Goal: Transaction & Acquisition: Purchase product/service

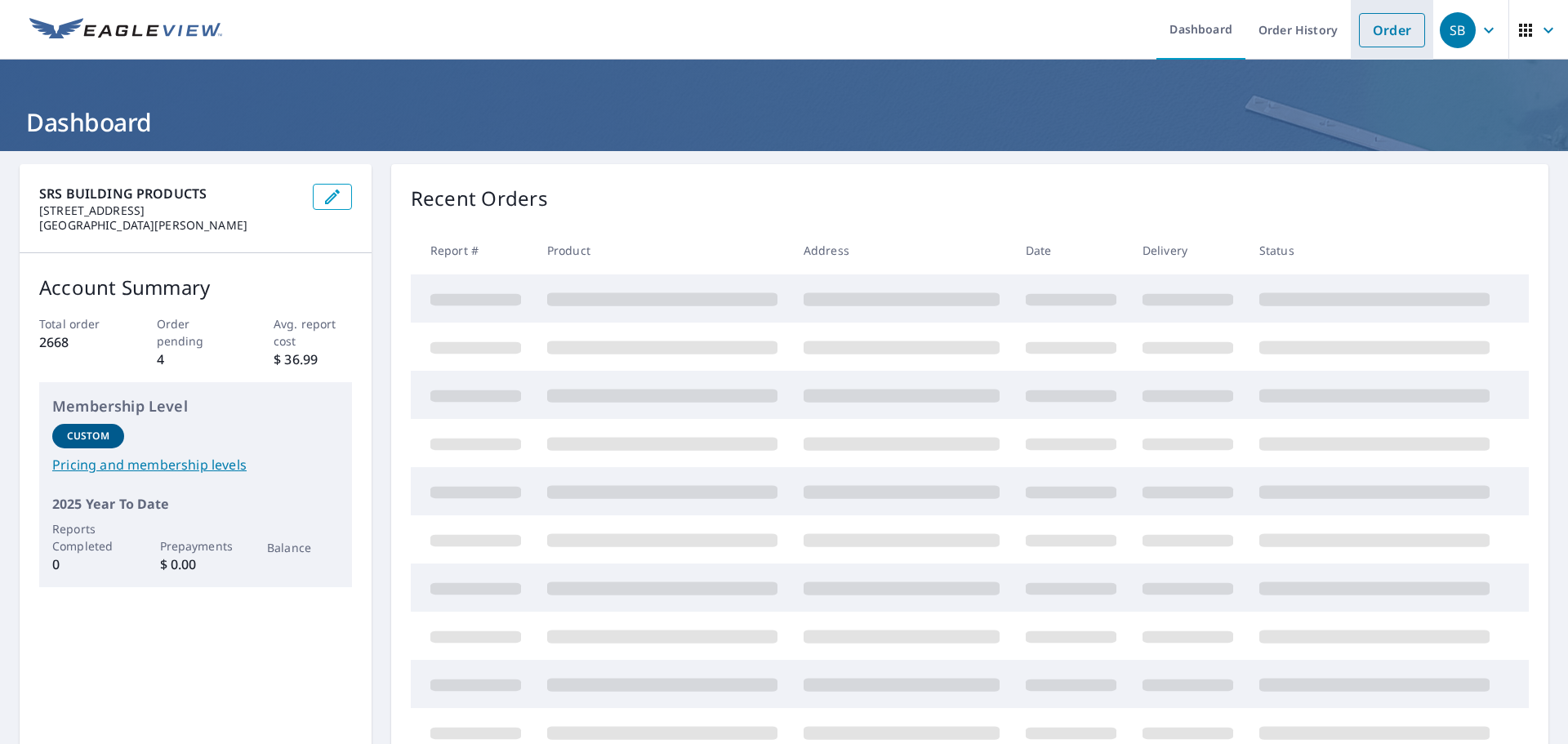
click at [1385, 33] on link "Order" at bounding box center [1393, 30] width 66 height 34
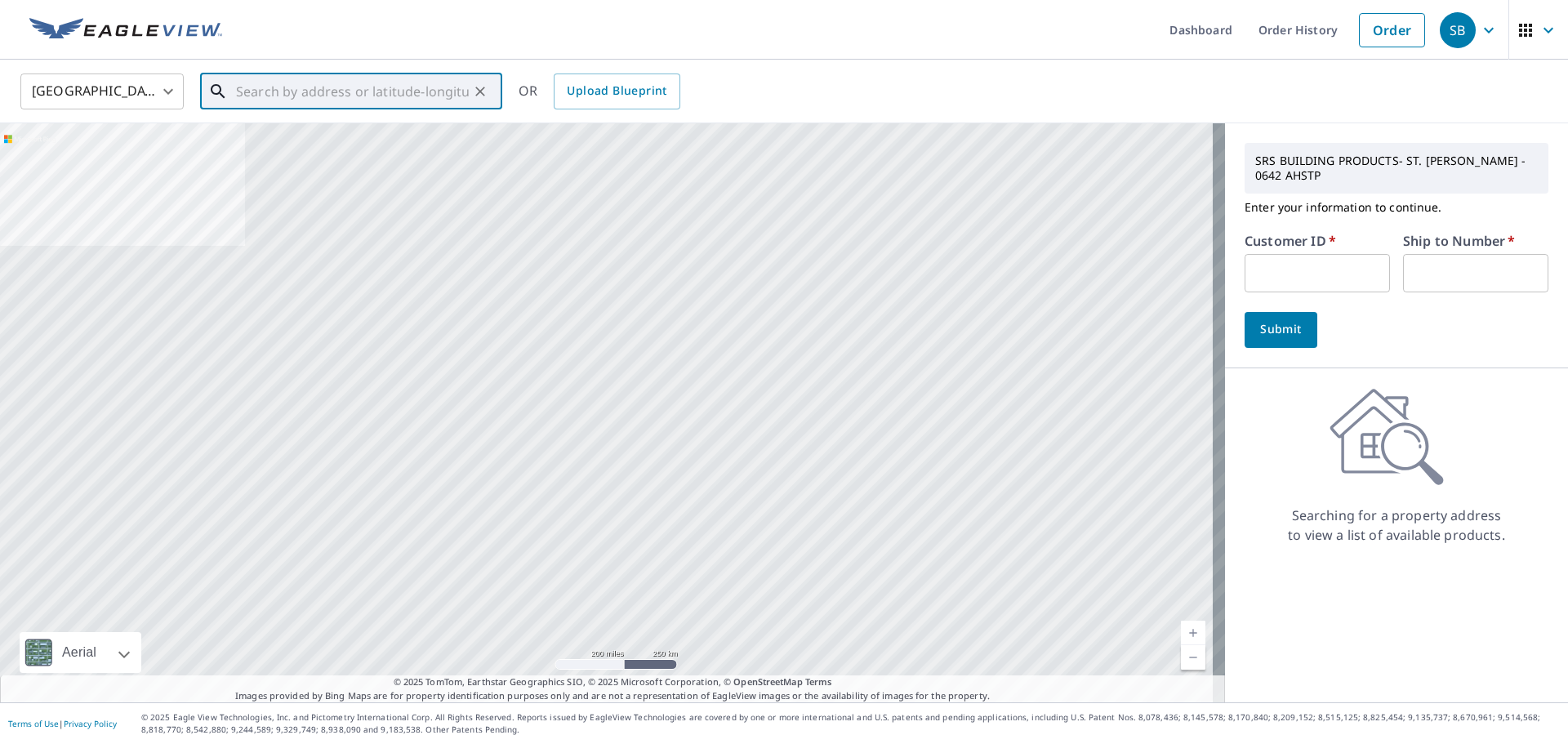
click at [390, 90] on input "text" at bounding box center [353, 92] width 233 height 45
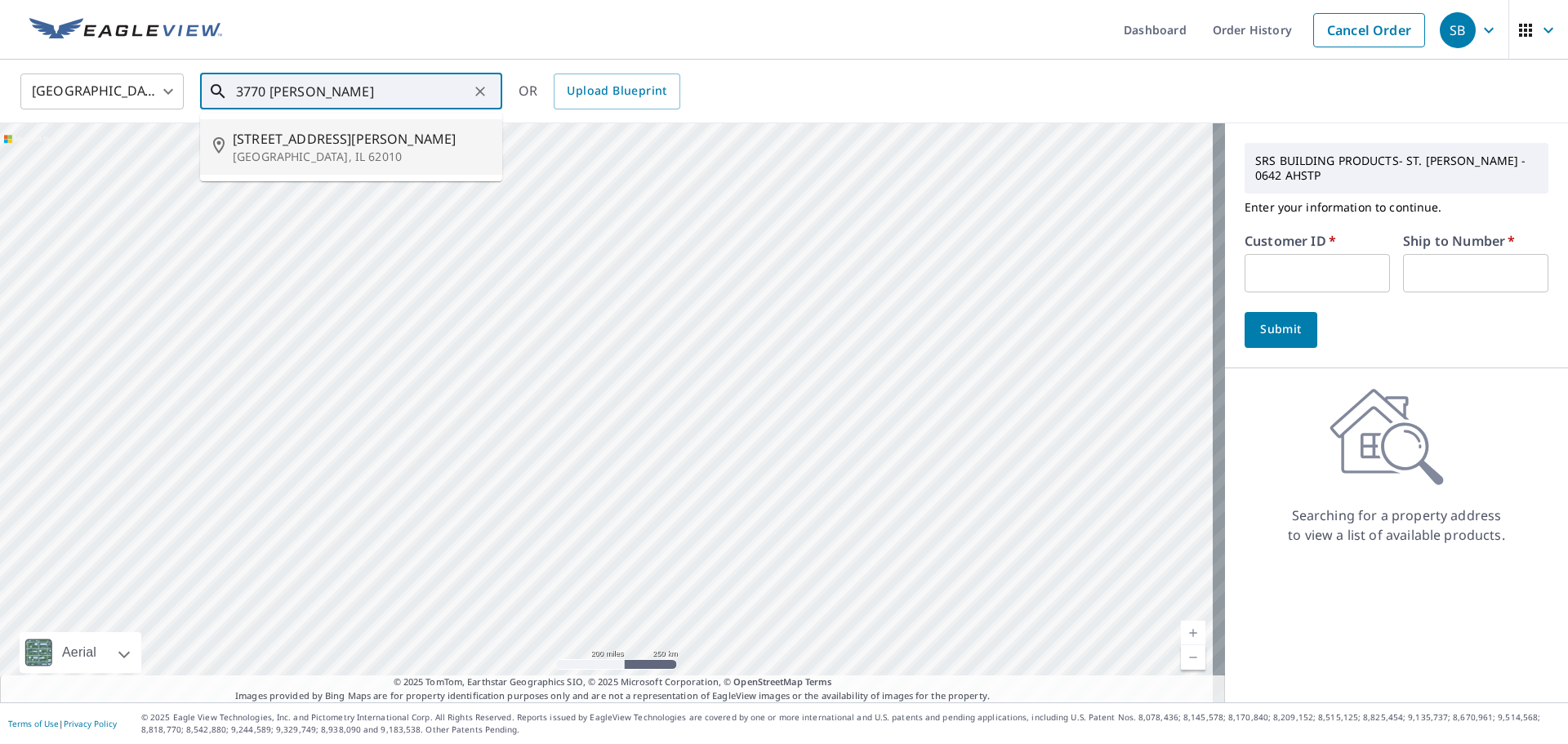
click at [289, 151] on p "[GEOGRAPHIC_DATA], IL 62010" at bounding box center [361, 156] width 257 height 17
type input "[STREET_ADDRESS][PERSON_NAME]"
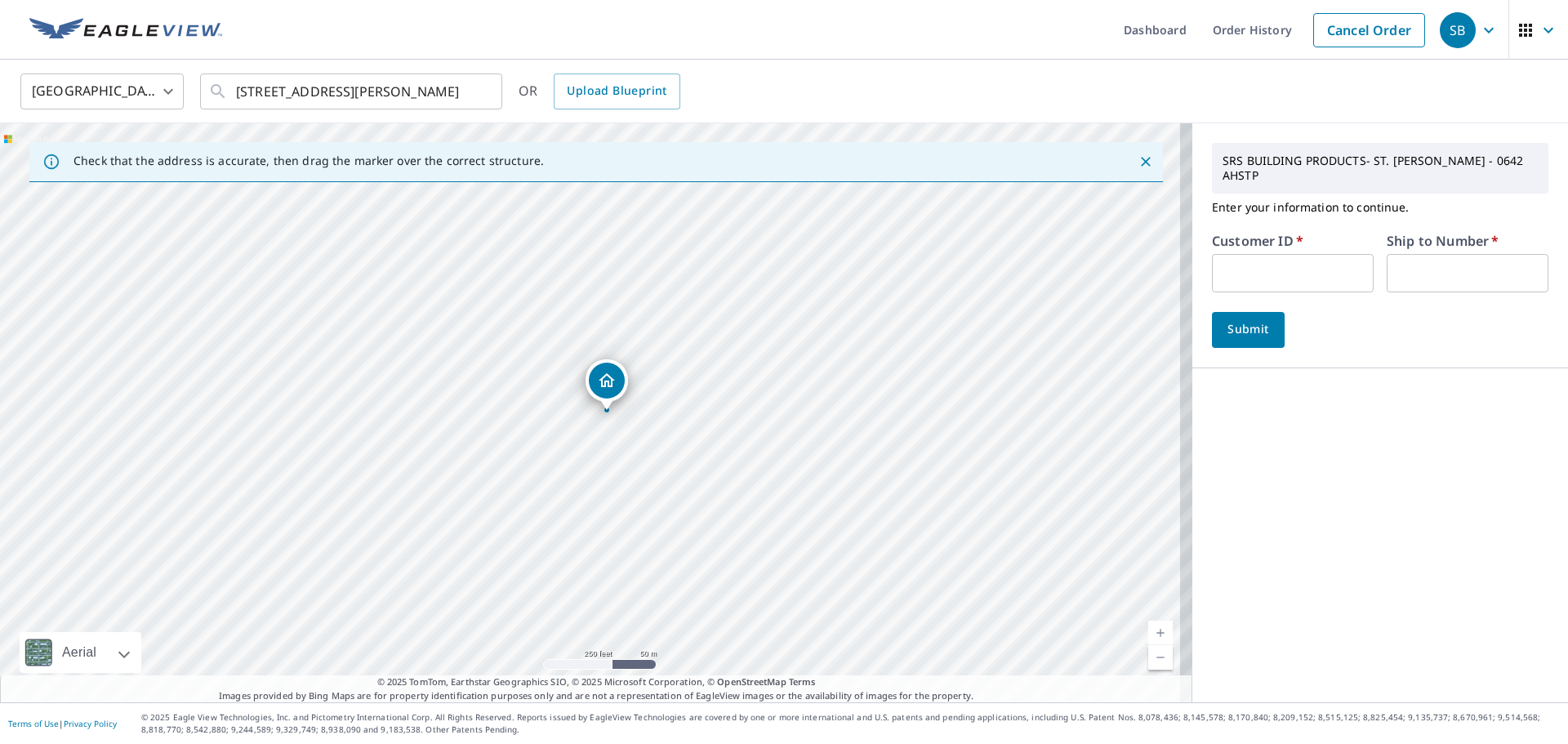
click at [1220, 254] on input "text" at bounding box center [1292, 273] width 161 height 38
type input "rya247"
click at [1401, 263] on input "text" at bounding box center [1467, 273] width 161 height 38
type input "1"
click at [1231, 319] on span "Submit" at bounding box center [1248, 329] width 46 height 20
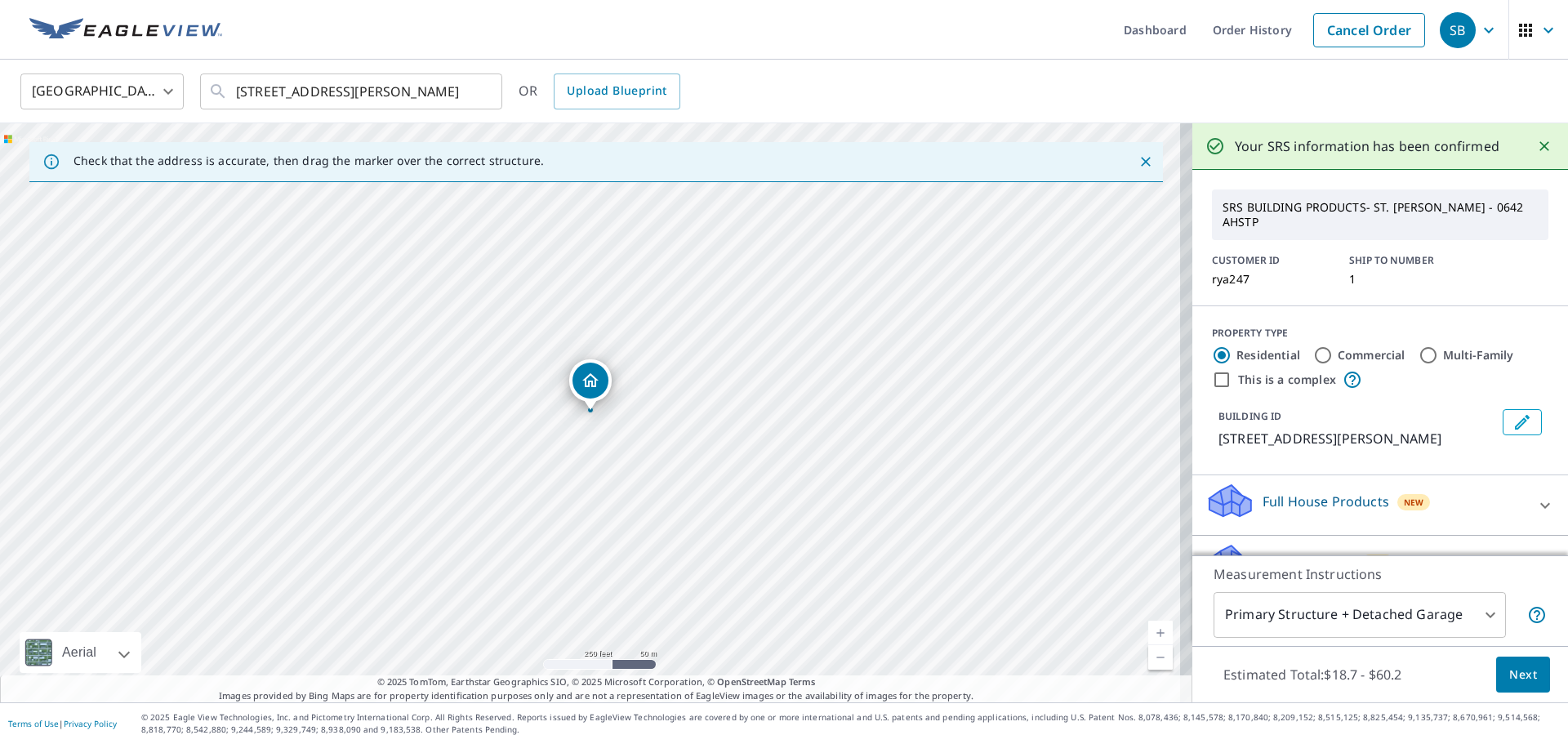
click at [1510, 669] on span "Next" at bounding box center [1523, 674] width 28 height 20
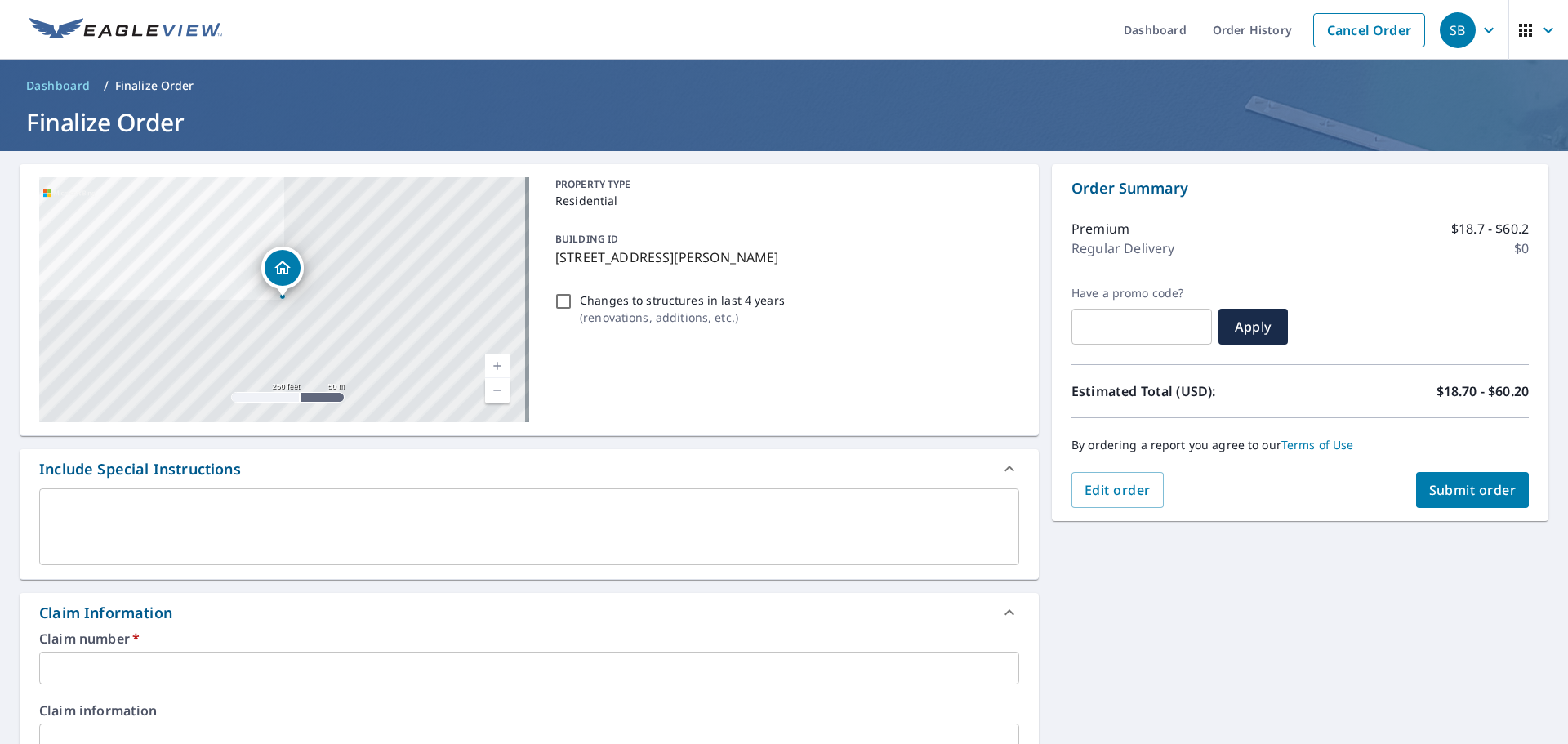
click at [256, 663] on input "text" at bounding box center [529, 667] width 980 height 32
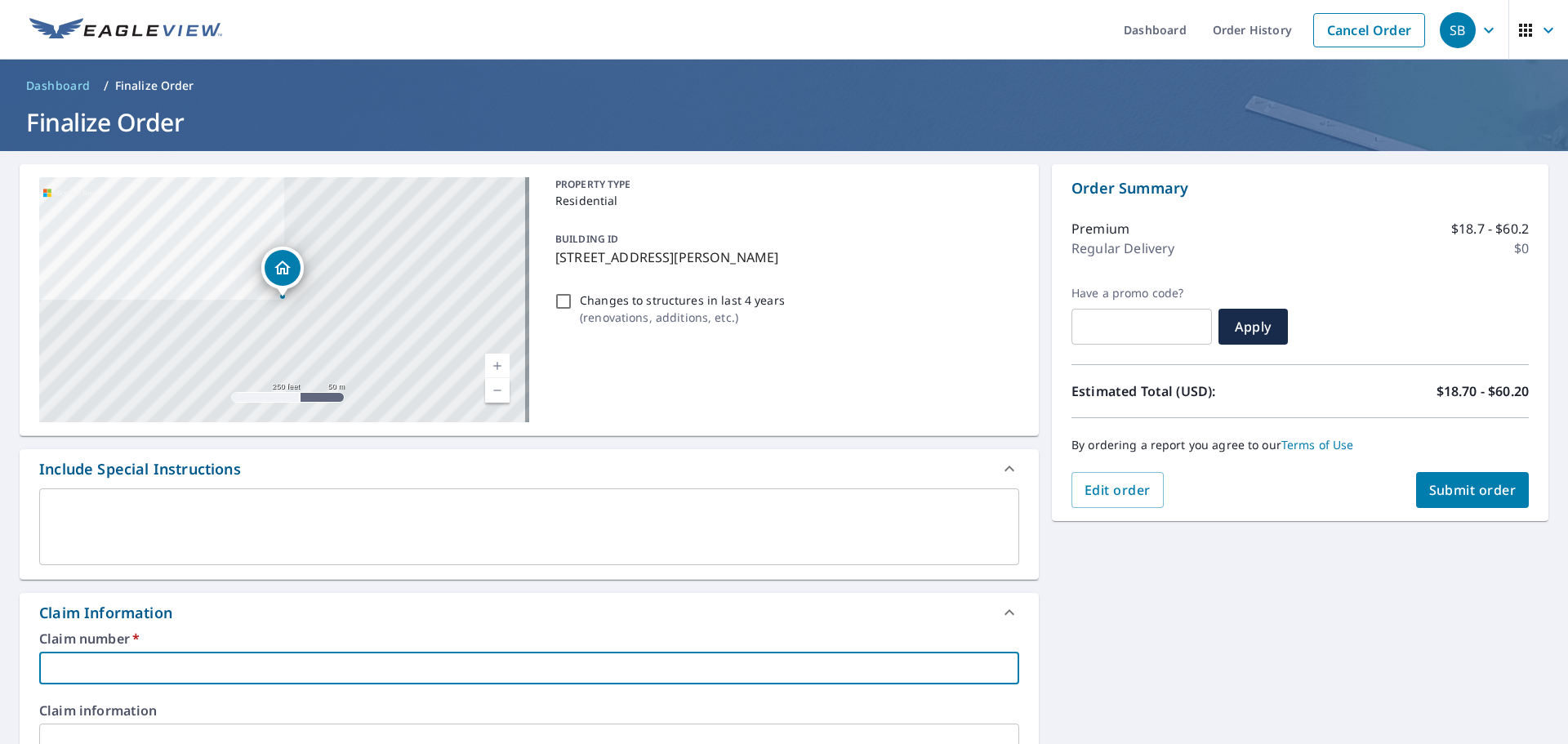
type input "3"
checkbox input "true"
type input "37"
checkbox input "true"
type input "377"
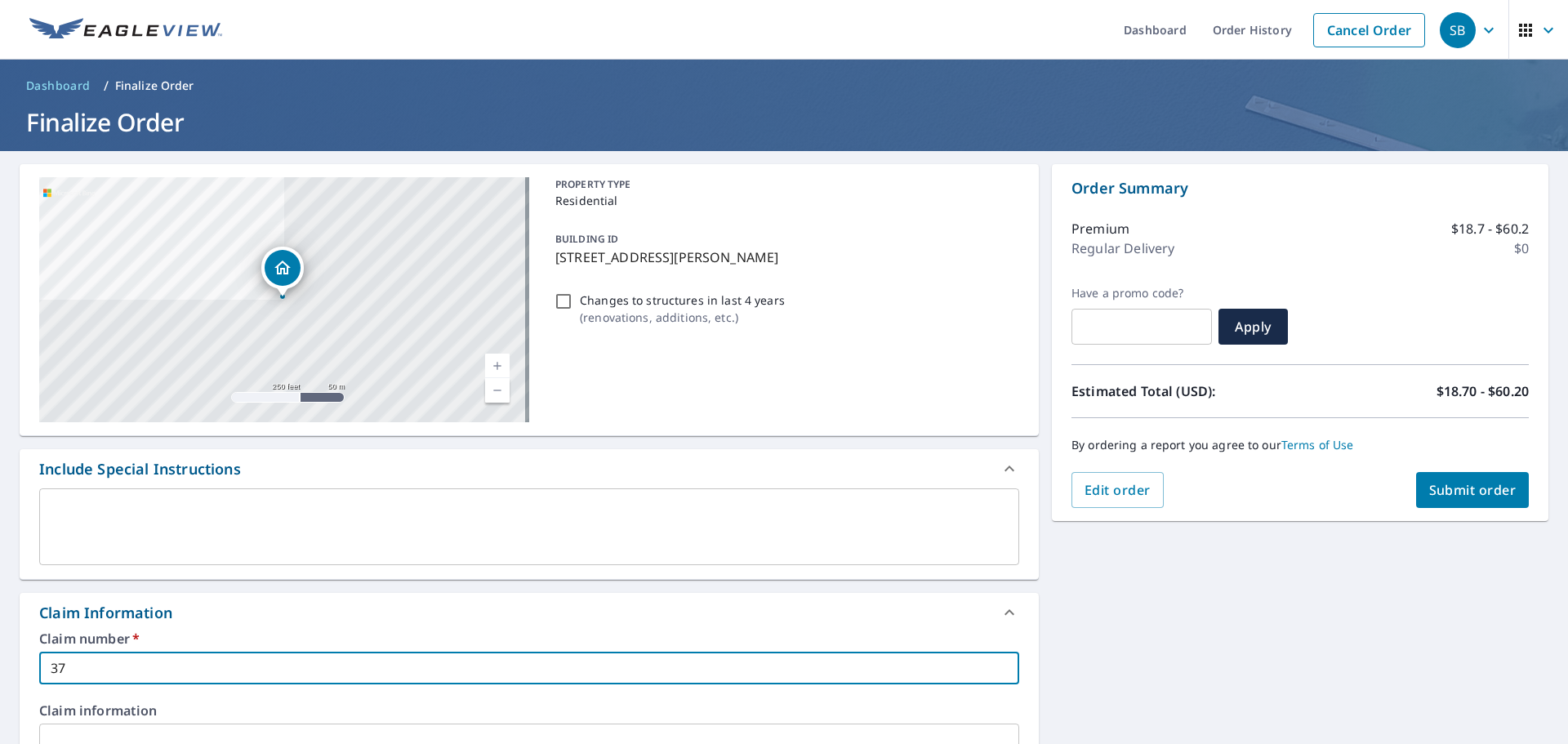
checkbox input "true"
type input "3770"
checkbox input "true"
type input "3770"
checkbox input "true"
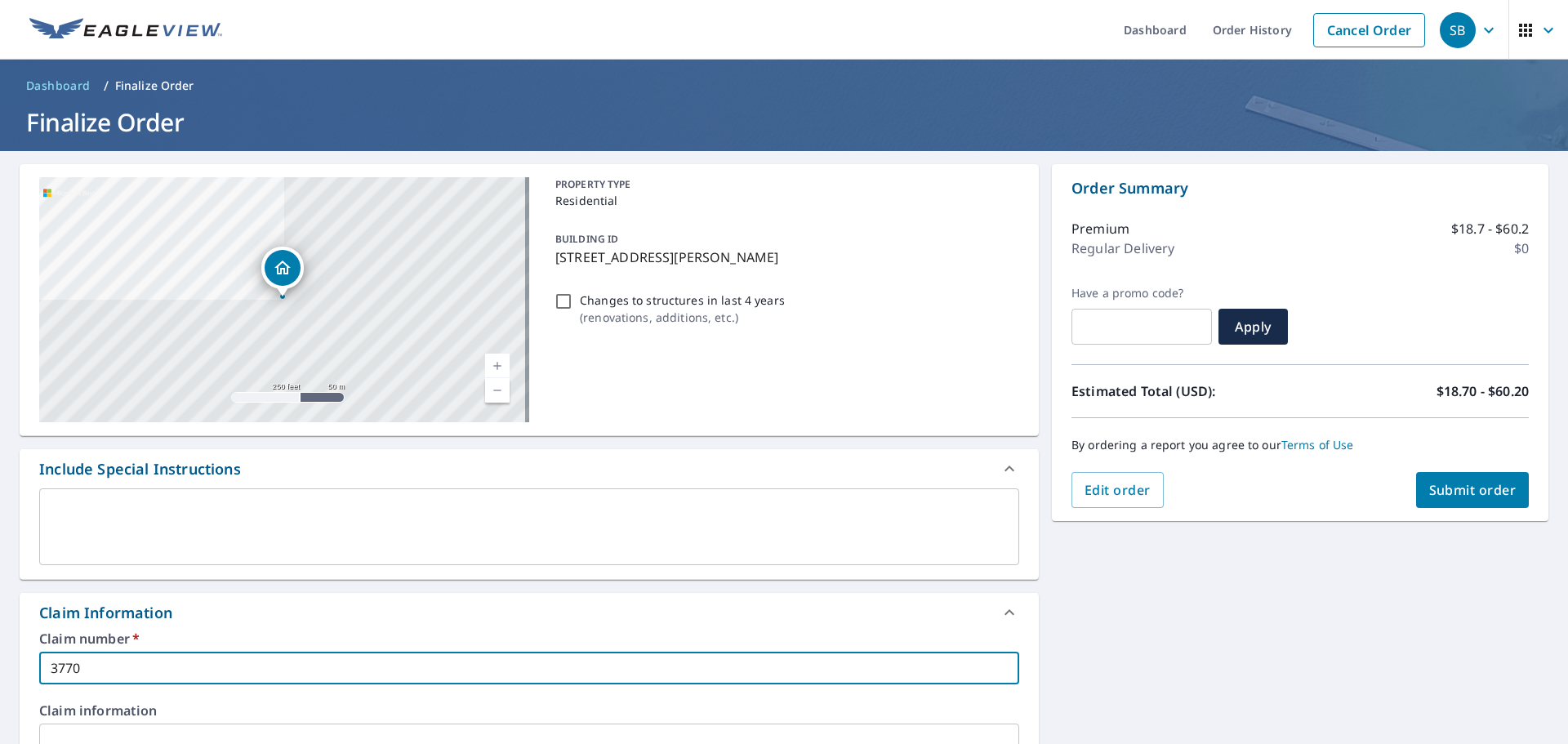
type input "3770 c"
checkbox input "true"
type input "3770 cu"
checkbox input "true"
type input "3770 cul"
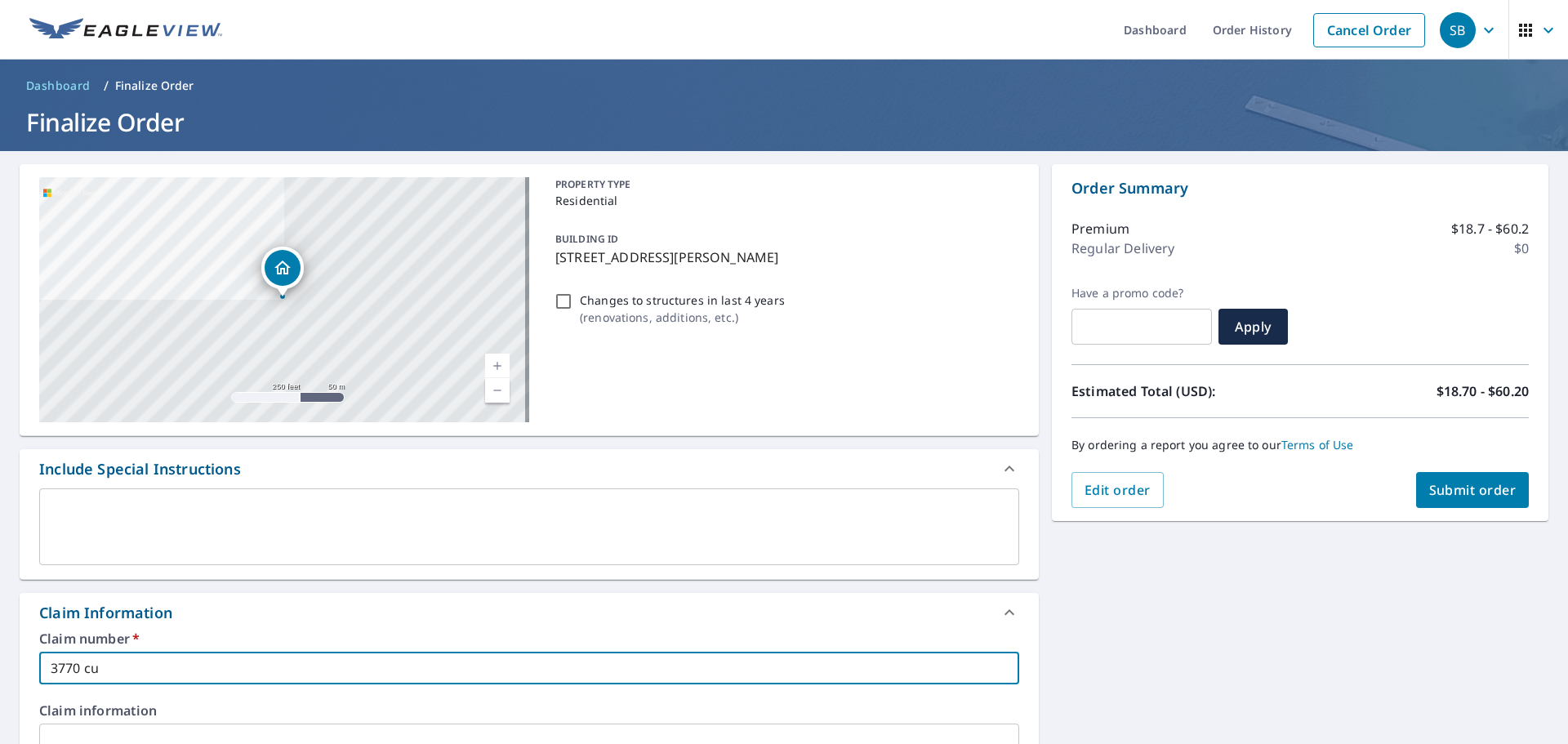
checkbox input "true"
type input "3770 [PERSON_NAME]"
checkbox input "true"
type input "3770 [PERSON_NAME]"
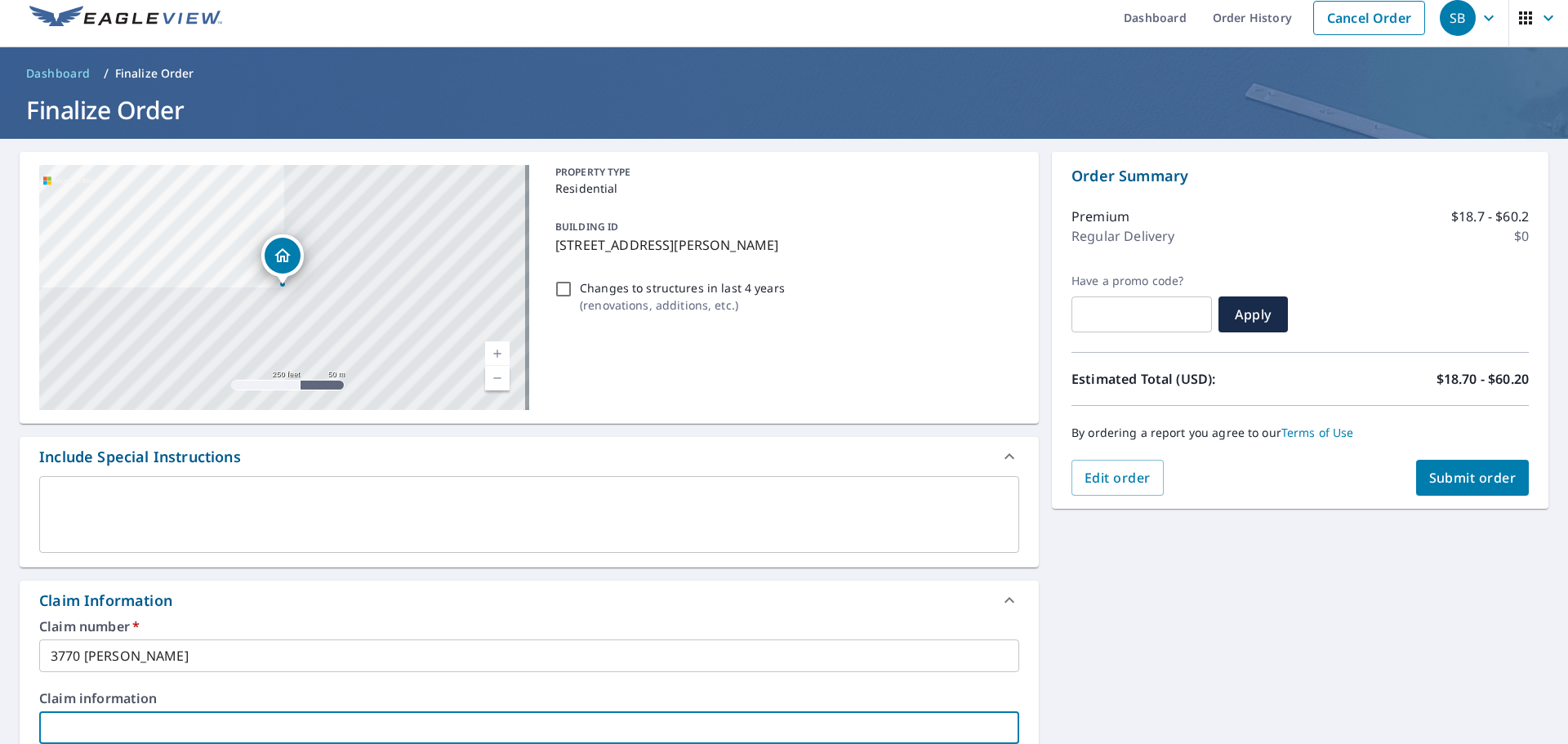
scroll to position [440, 0]
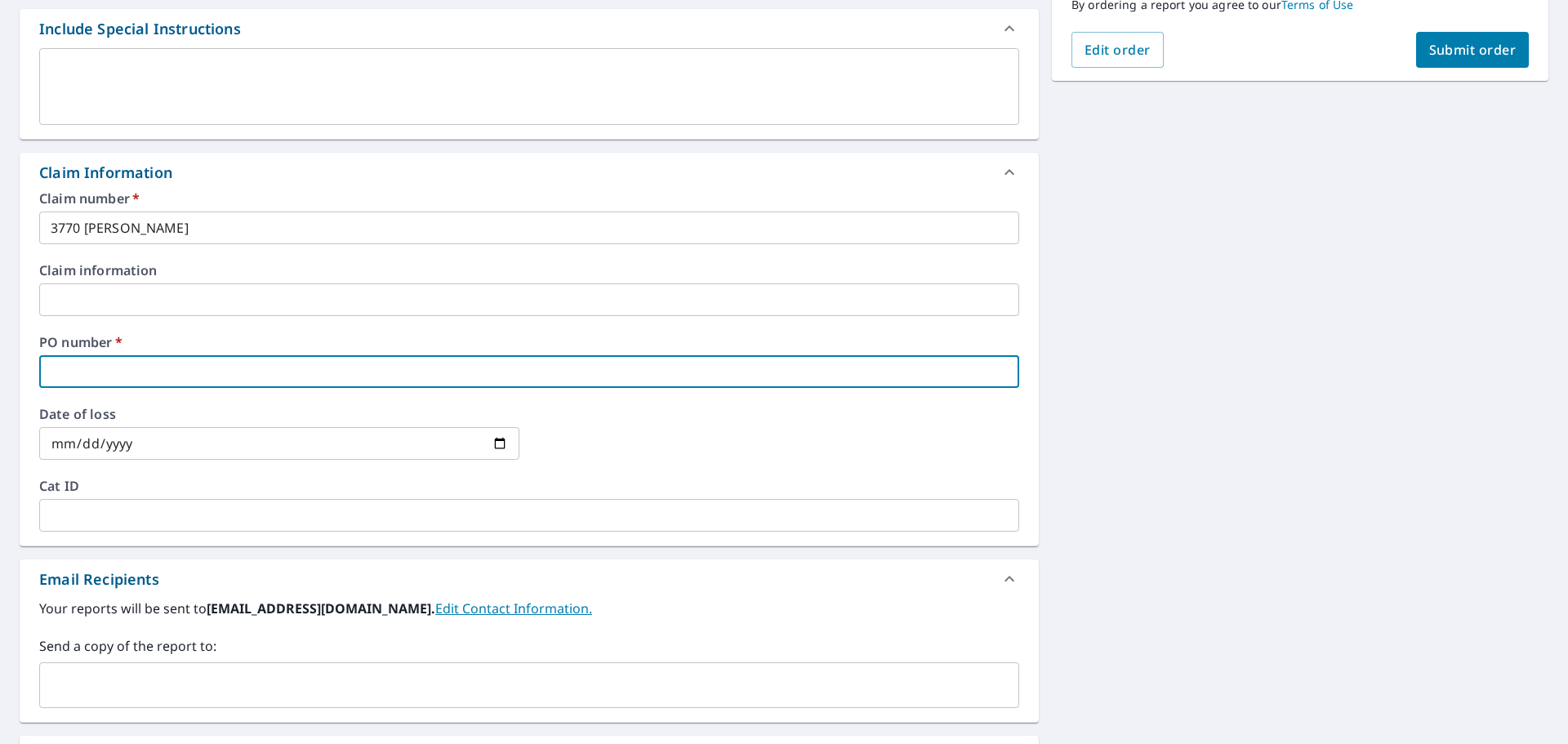
type input "3"
checkbox input "true"
type input "37"
checkbox input "true"
type input "377"
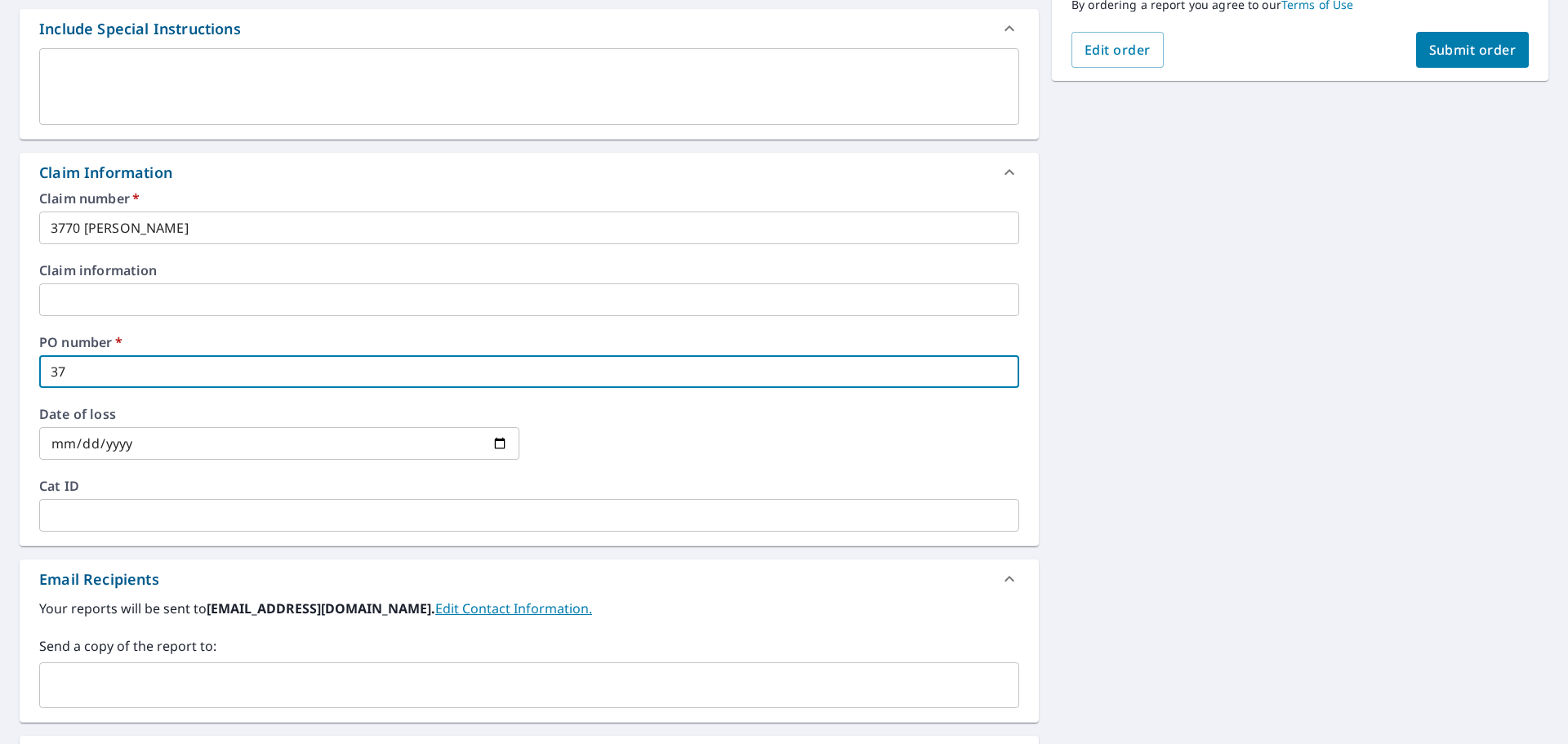
checkbox input "true"
type input "3770"
checkbox input "true"
type input "3770"
checkbox input "true"
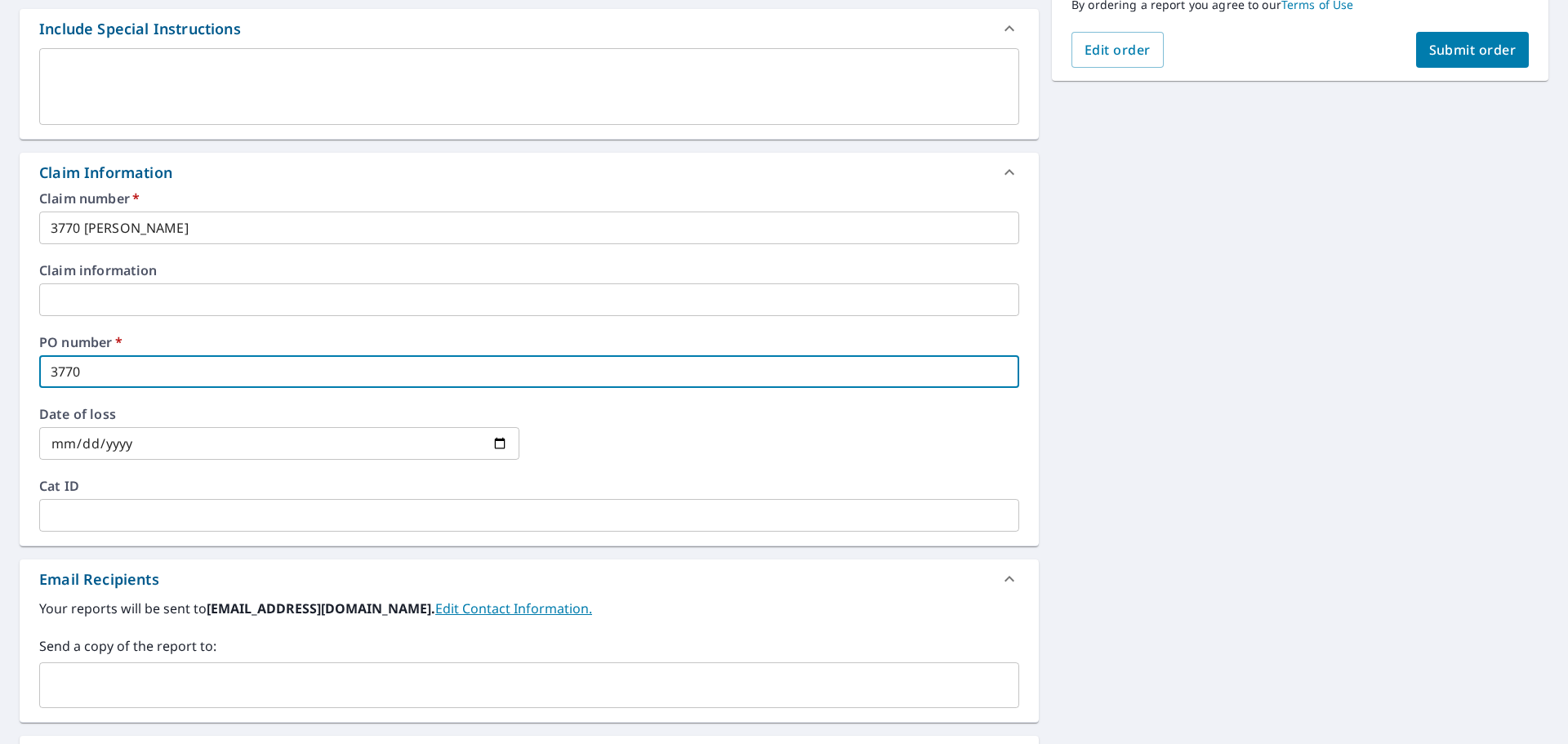
type input "3770 c"
checkbox input "true"
type input "3770 cu"
checkbox input "true"
type input "3770 cul"
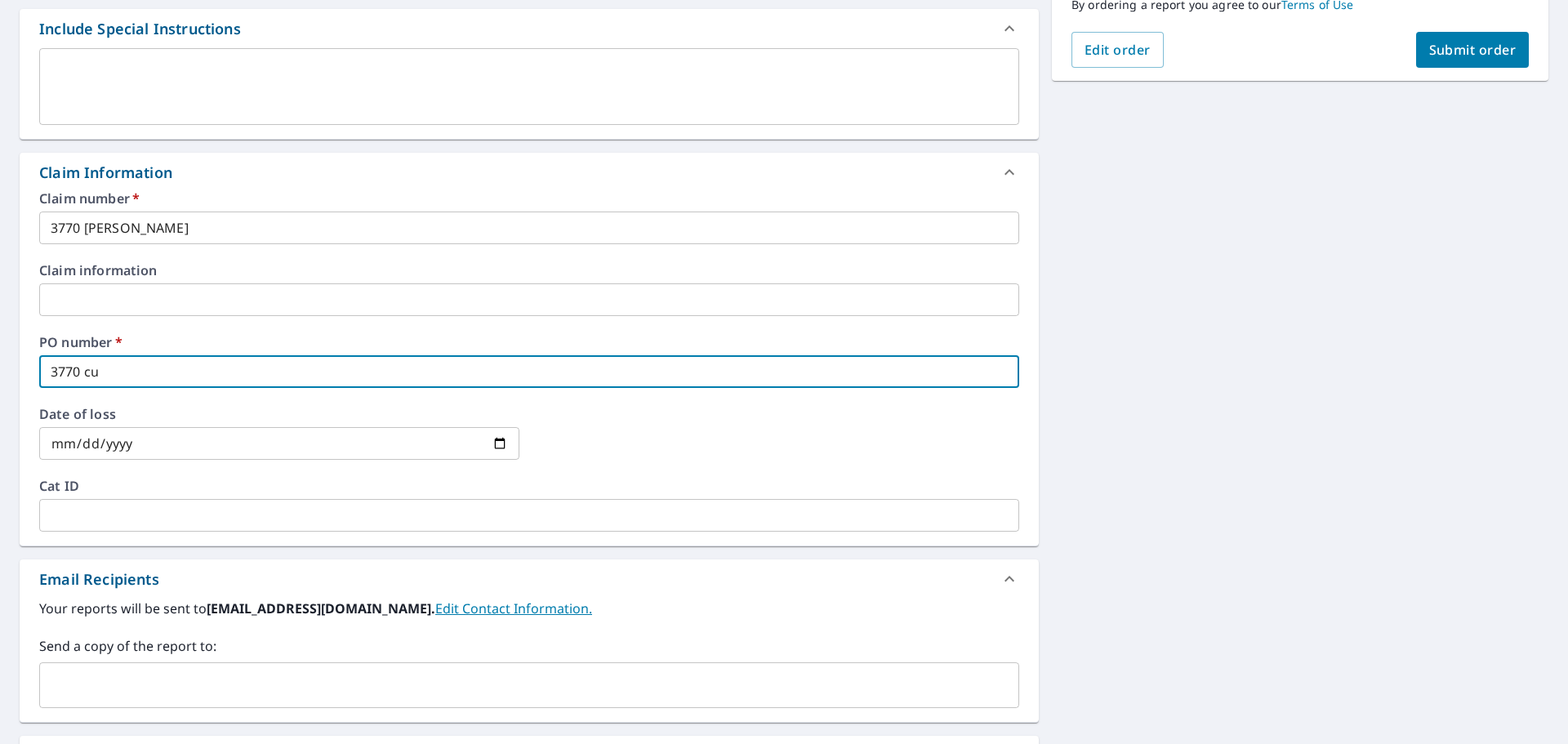
checkbox input "true"
type input "3770 [PERSON_NAME]"
checkbox input "true"
type input "3770 [PERSON_NAME]"
click at [257, 676] on input "text" at bounding box center [517, 686] width 941 height 31
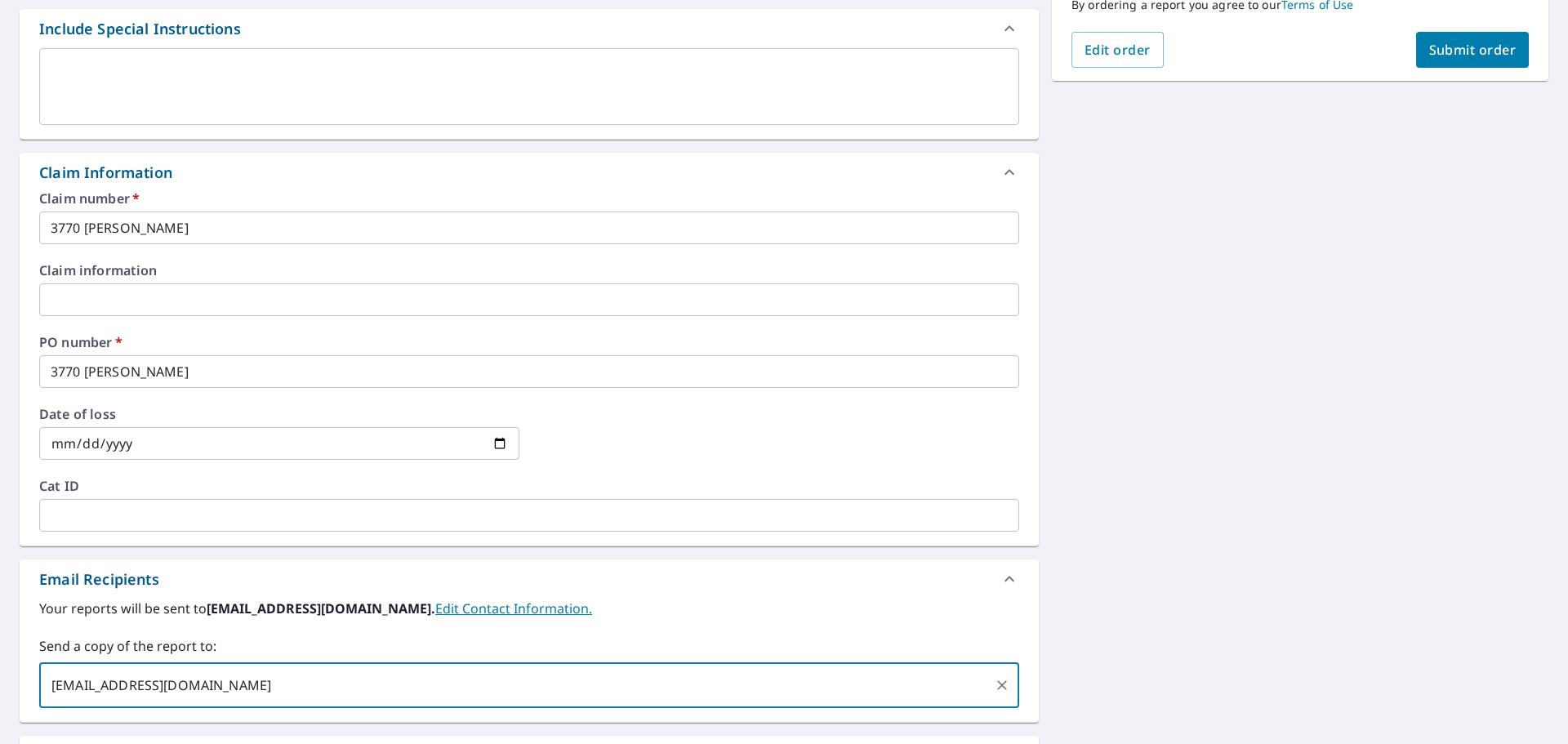
type input "[EMAIL_ADDRESS][DOMAIN_NAME]"
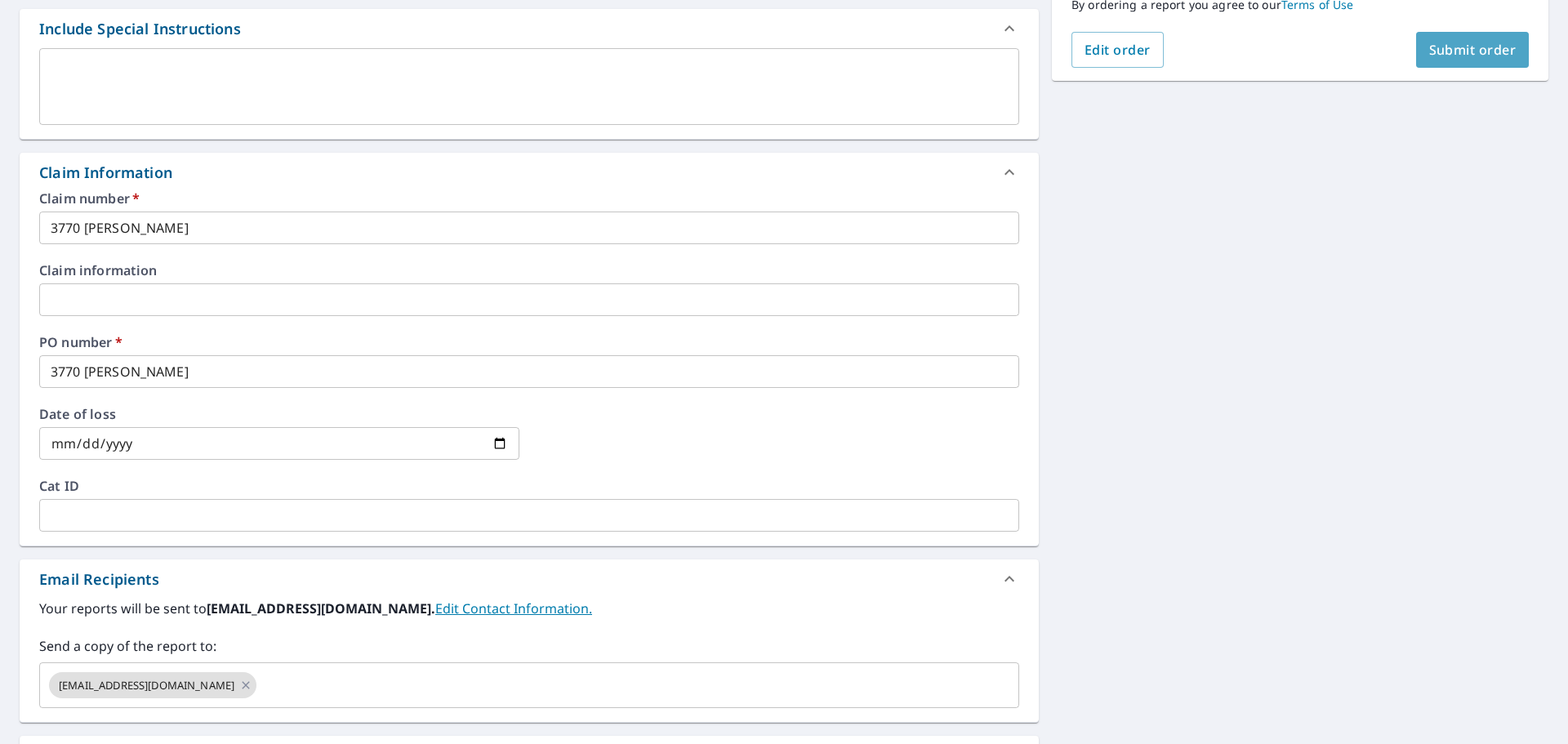
click at [1464, 42] on span "Submit order" at bounding box center [1473, 50] width 87 height 18
checkbox input "true"
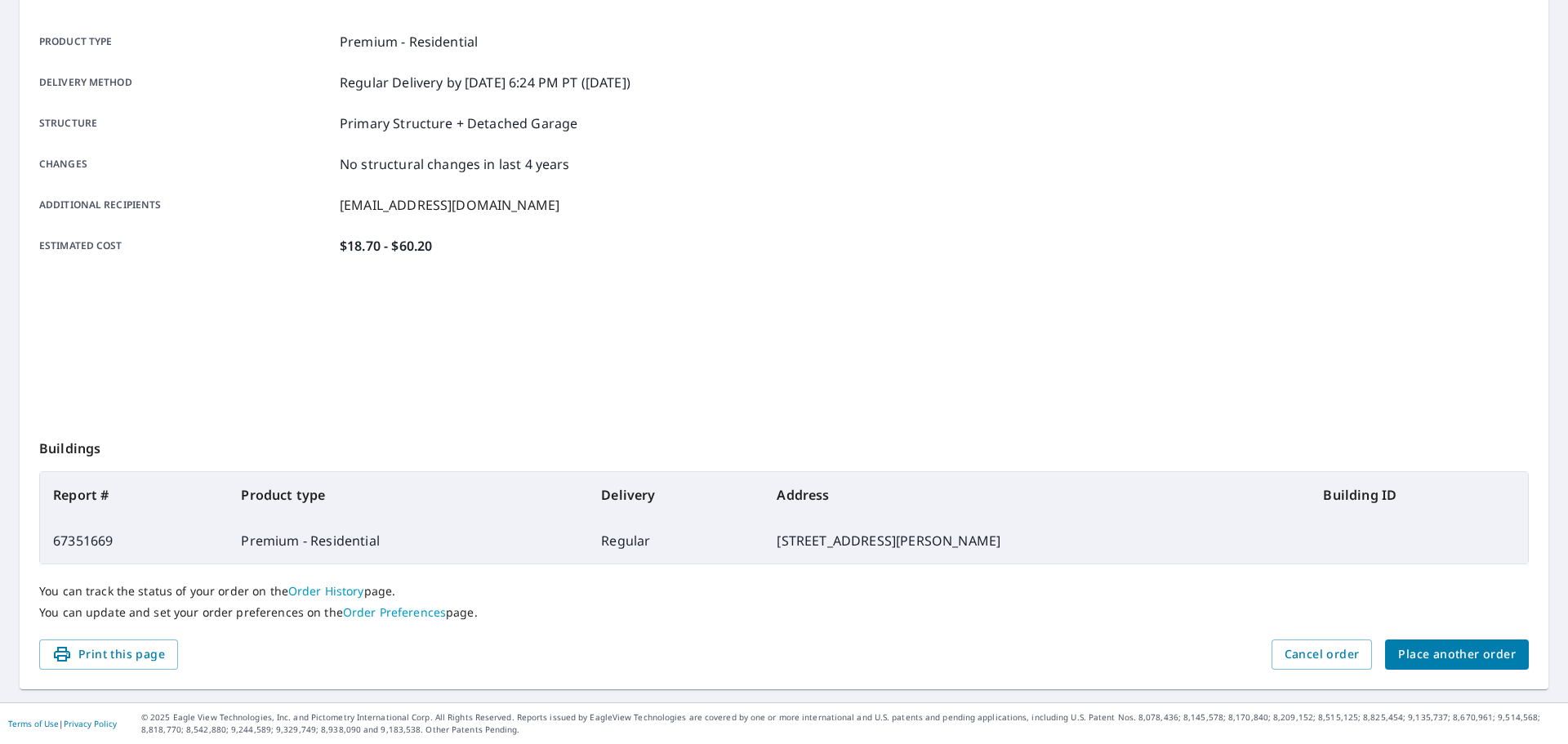
scroll to position [217, 0]
